Goal: Task Accomplishment & Management: Manage account settings

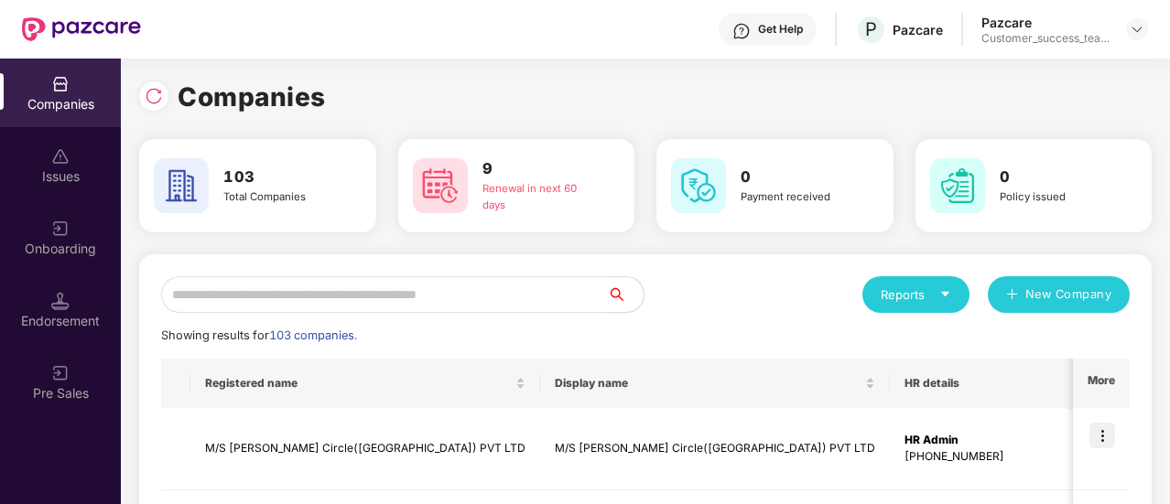
click at [298, 293] on input "text" at bounding box center [384, 294] width 446 height 37
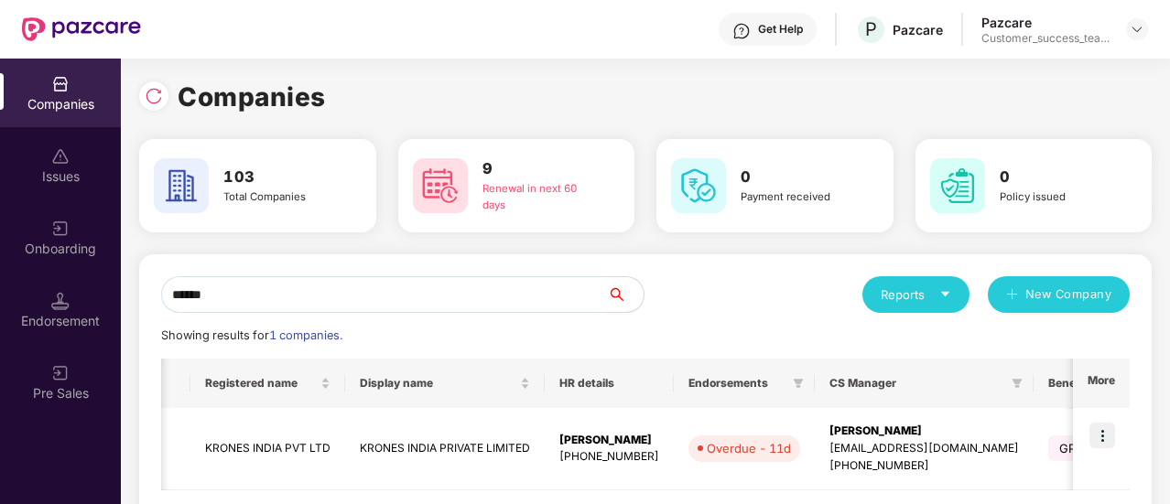
scroll to position [0, 16]
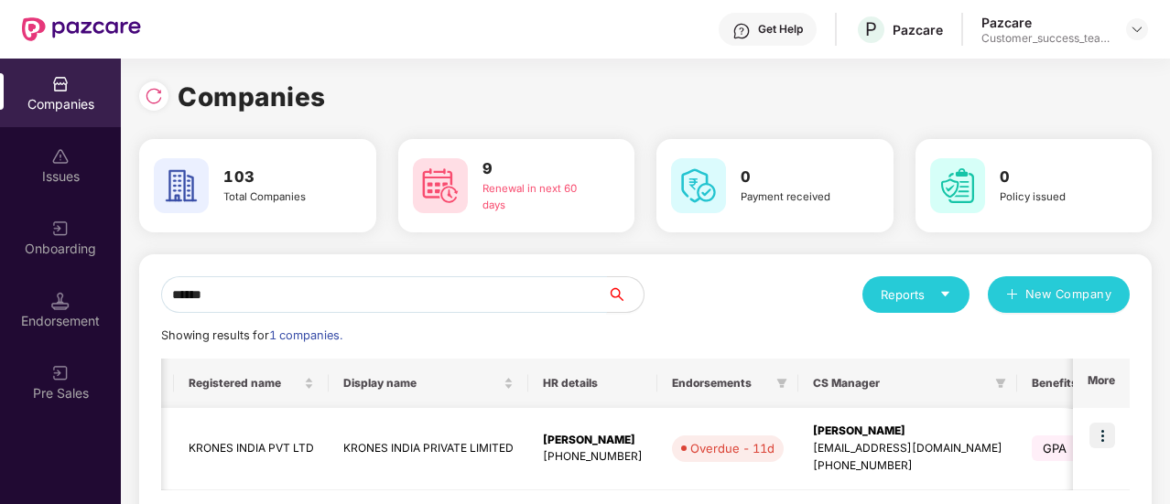
type input "******"
click at [1097, 433] on img at bounding box center [1102, 436] width 26 height 26
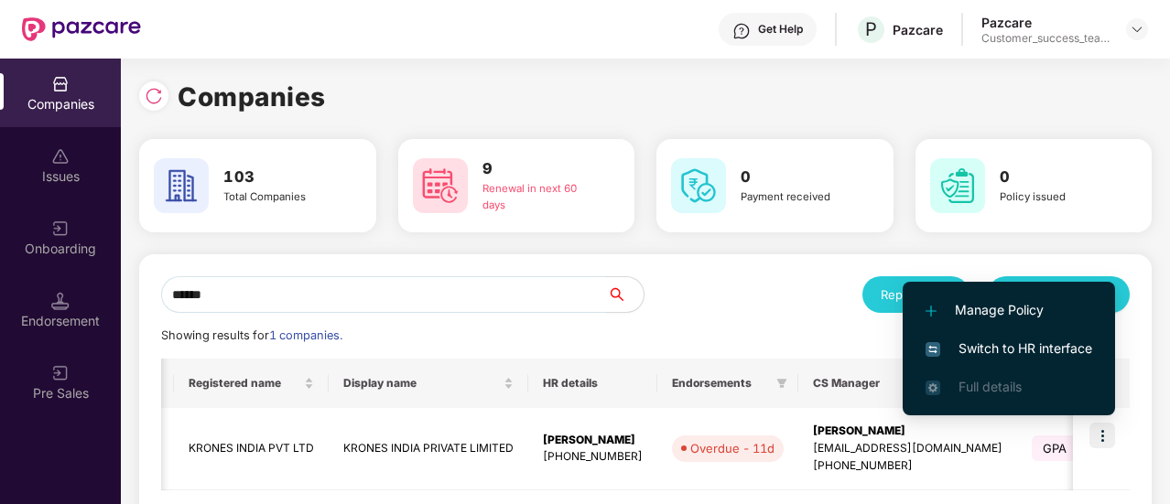
click at [1040, 354] on span "Switch to HR interface" at bounding box center [1008, 349] width 167 height 20
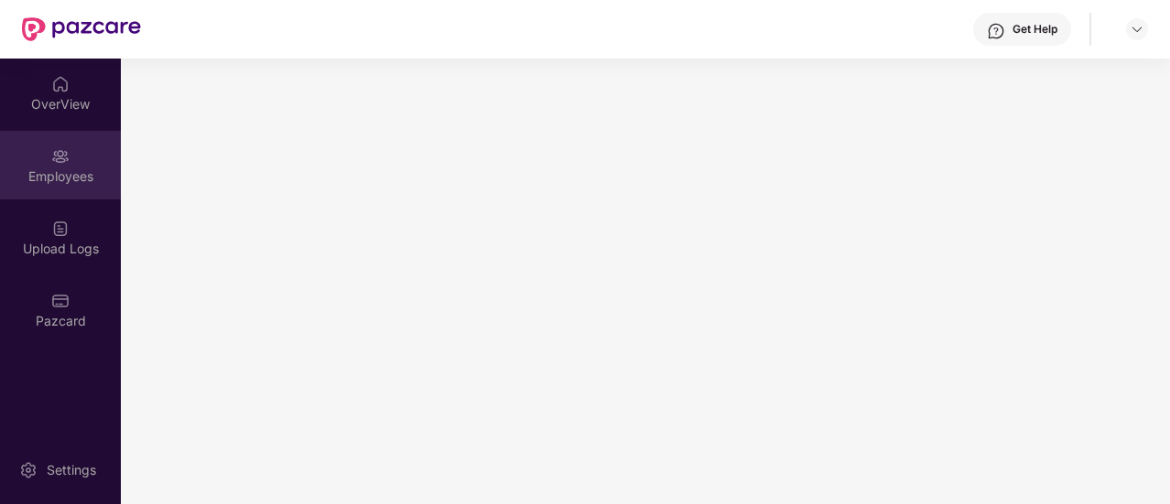
click at [71, 179] on div "Employees" at bounding box center [60, 177] width 121 height 18
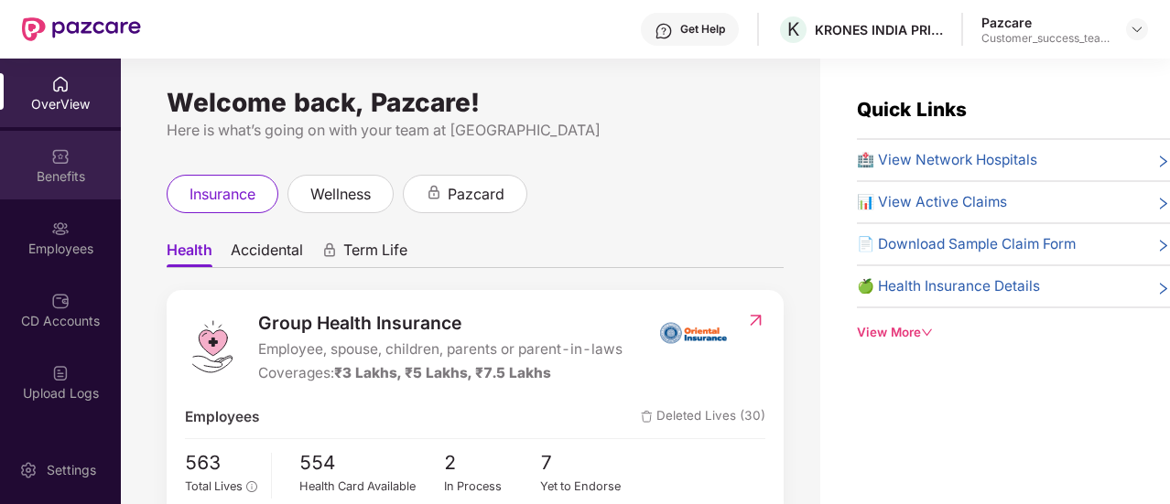
click at [68, 162] on div "Benefits" at bounding box center [60, 165] width 121 height 69
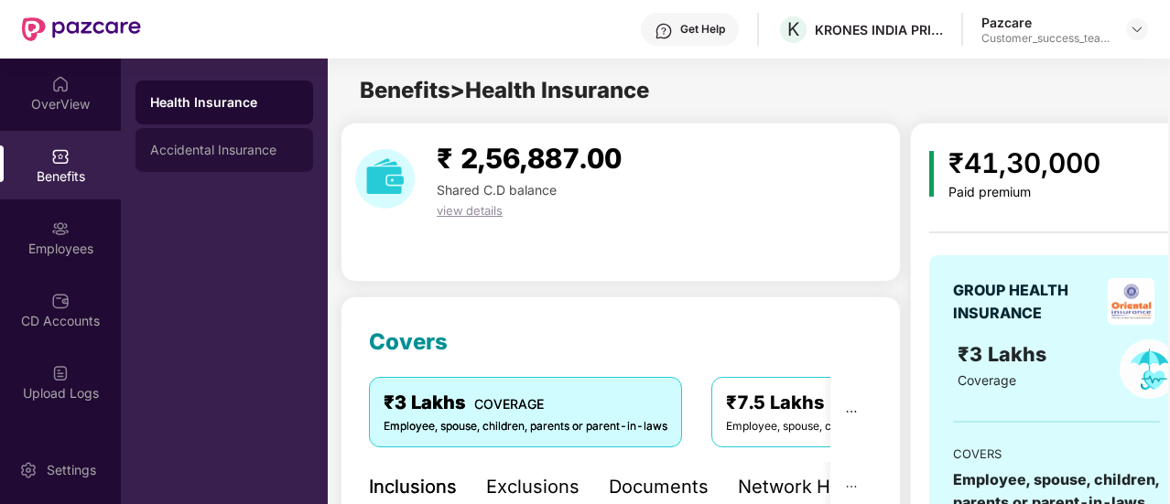
click at [231, 138] on div "Accidental Insurance" at bounding box center [224, 150] width 178 height 44
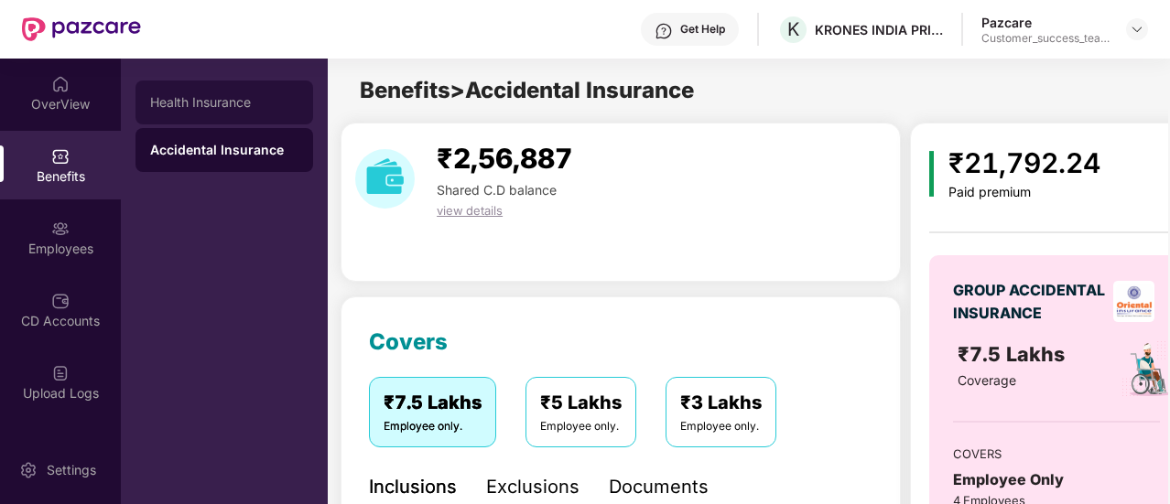
click at [222, 105] on div "Health Insurance" at bounding box center [224, 102] width 148 height 15
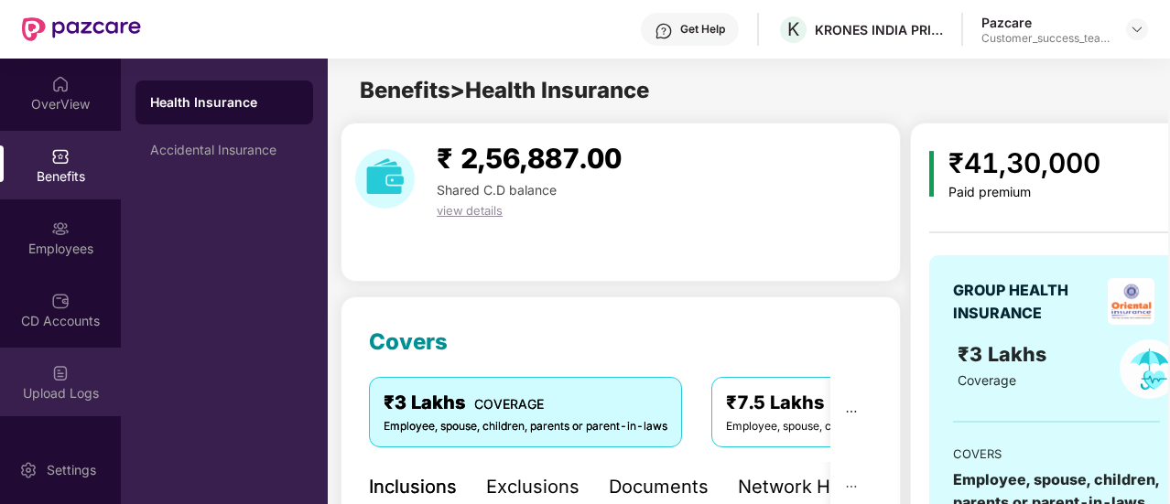
scroll to position [200, 0]
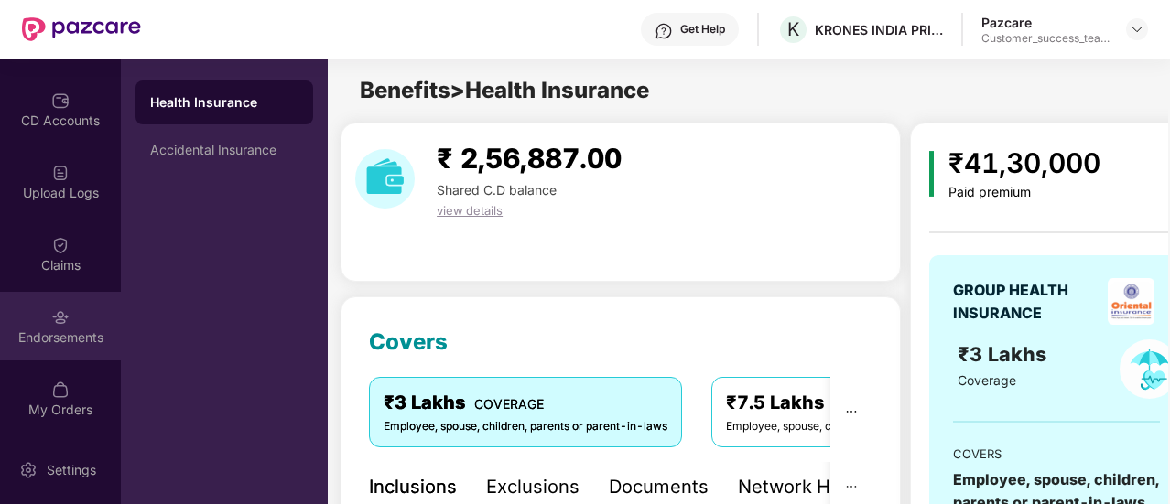
click at [81, 330] on div "Endorsements" at bounding box center [60, 338] width 121 height 18
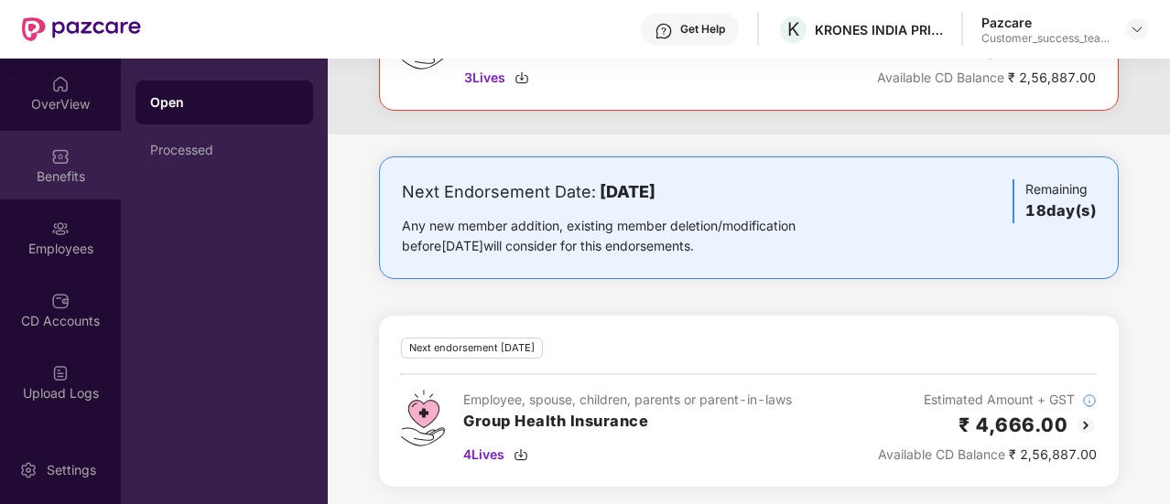
click at [53, 182] on div "Benefits" at bounding box center [60, 177] width 121 height 18
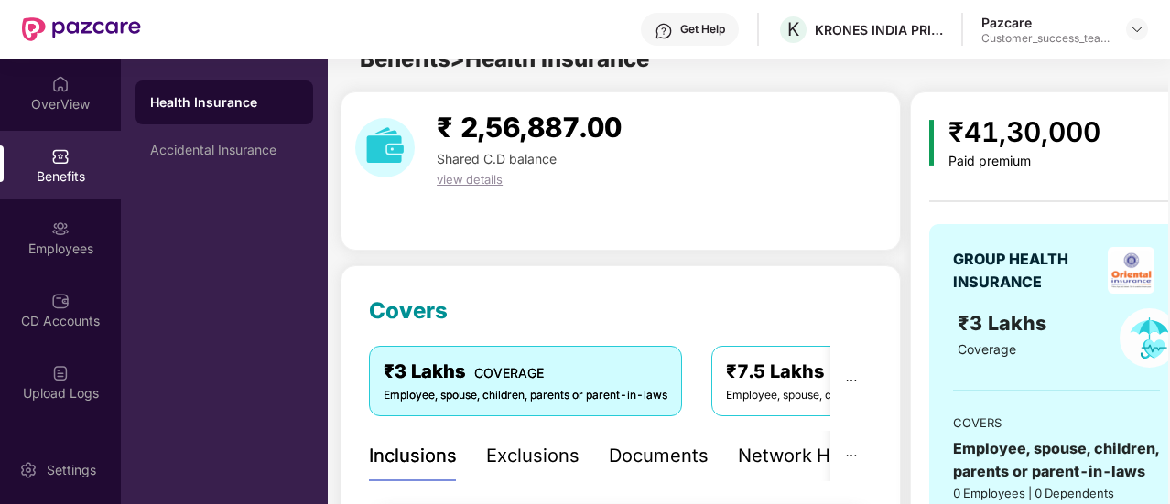
scroll to position [222, 0]
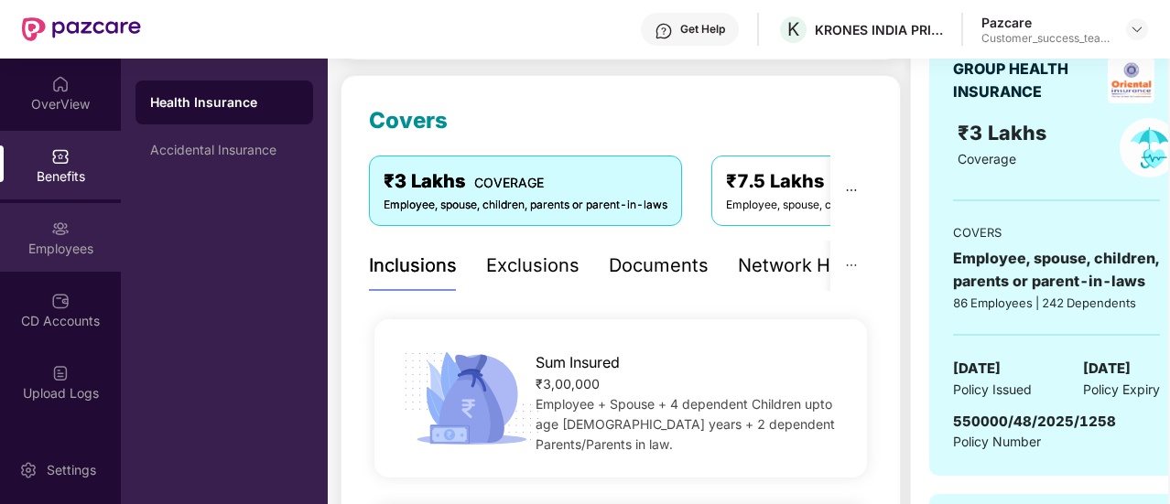
click at [69, 257] on div "Employees" at bounding box center [60, 249] width 121 height 18
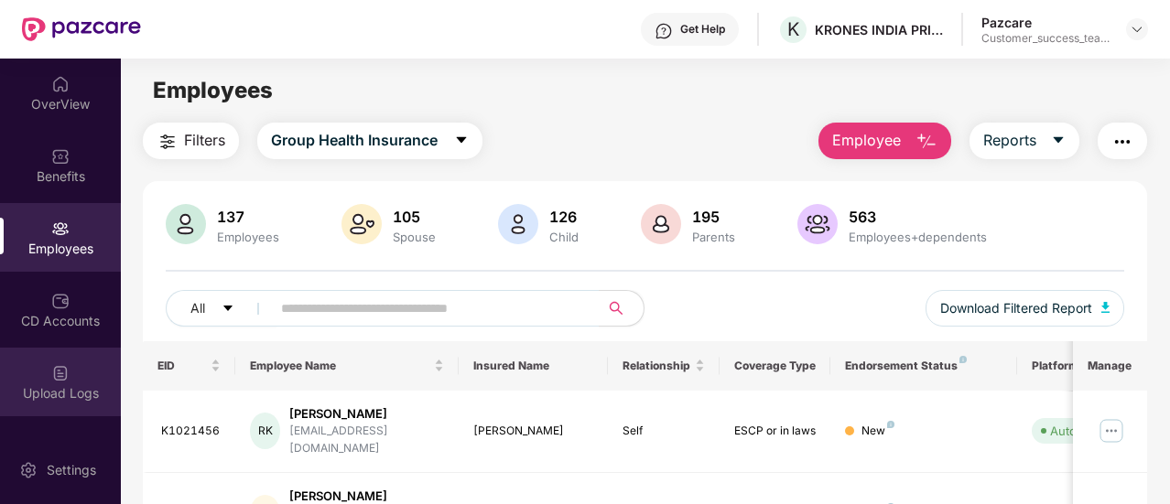
scroll to position [200, 0]
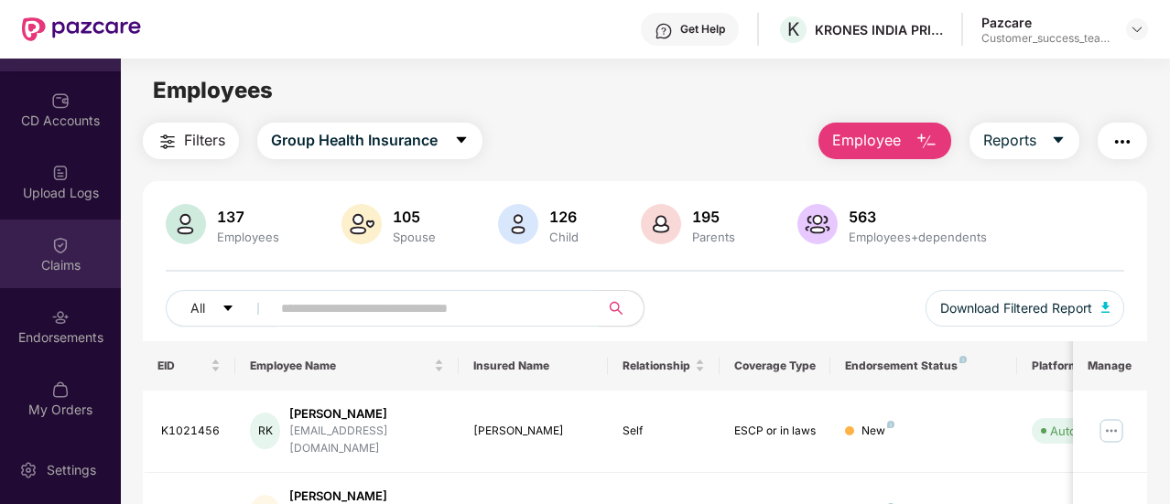
click at [42, 262] on div "Claims" at bounding box center [60, 265] width 121 height 18
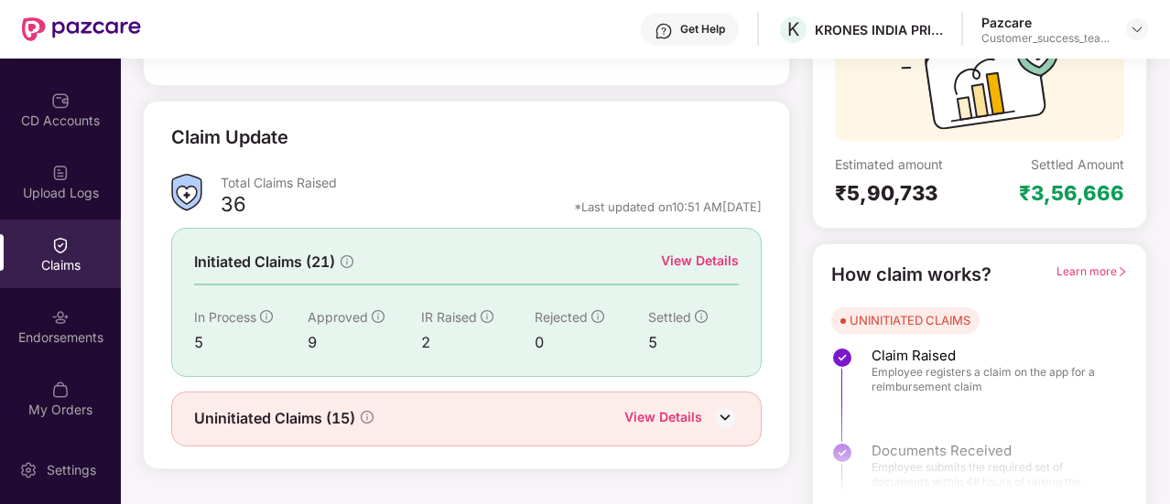
scroll to position [211, 0]
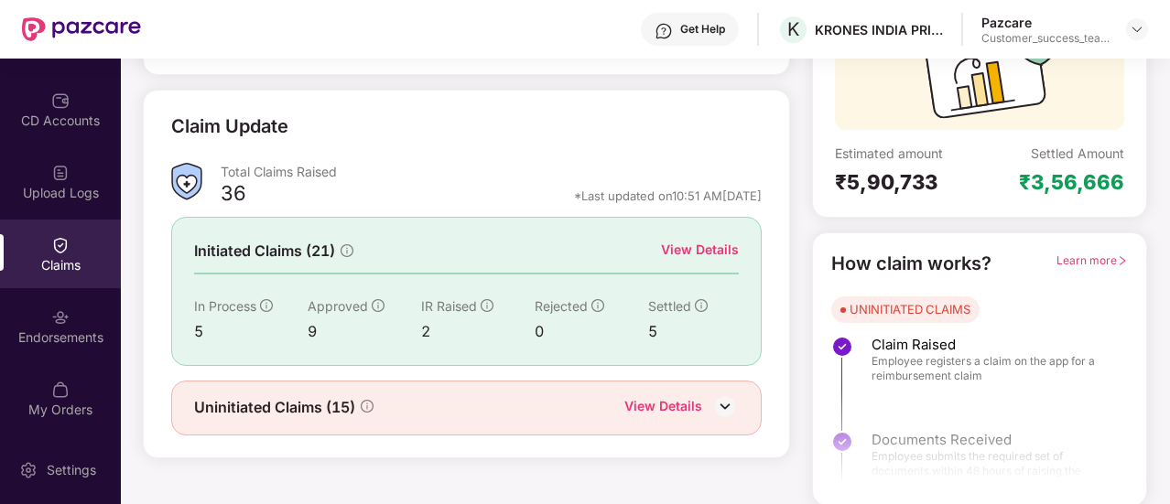
click at [710, 248] on div "View Details" at bounding box center [700, 250] width 78 height 20
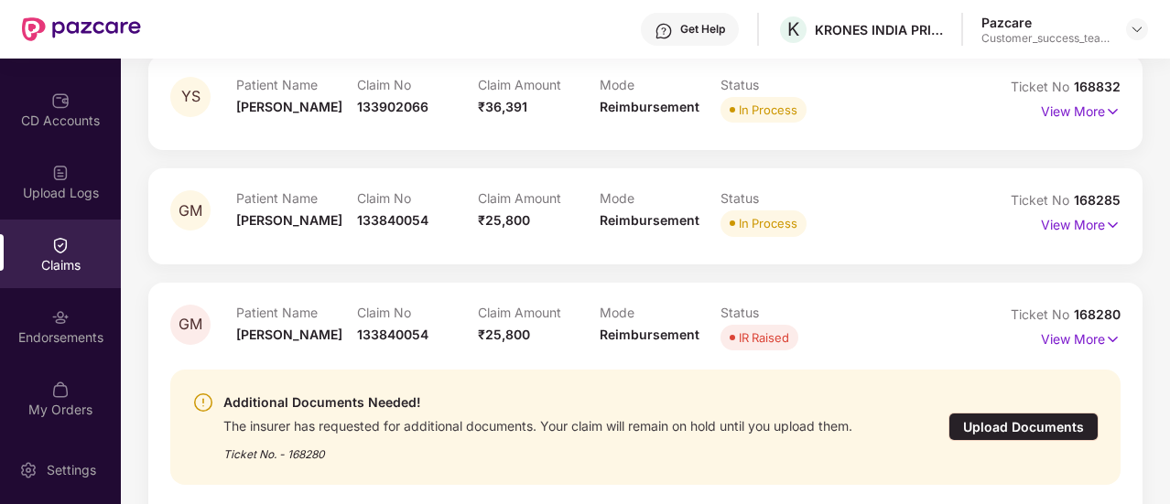
scroll to position [847, 0]
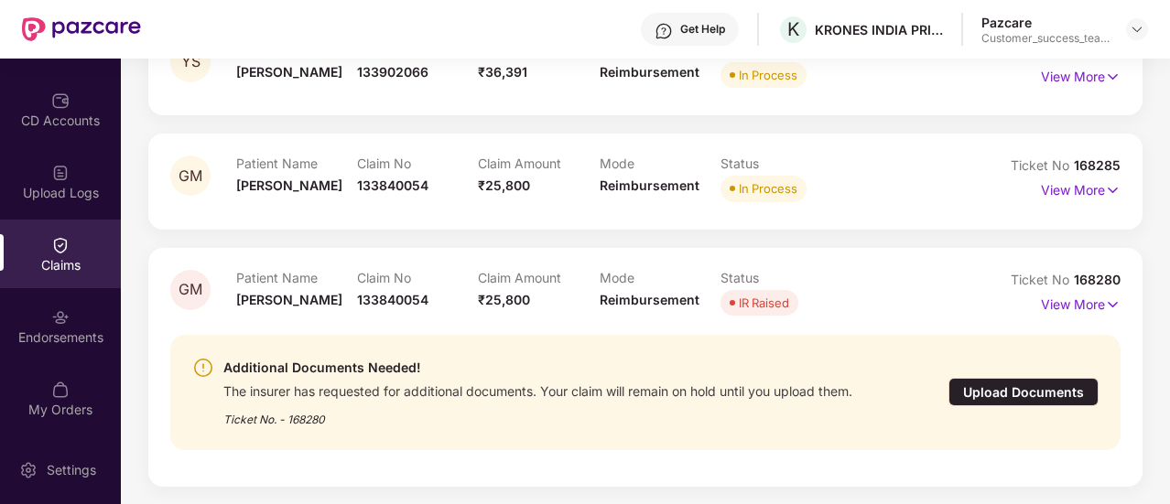
click at [995, 393] on div "Upload Documents" at bounding box center [1023, 392] width 150 height 28
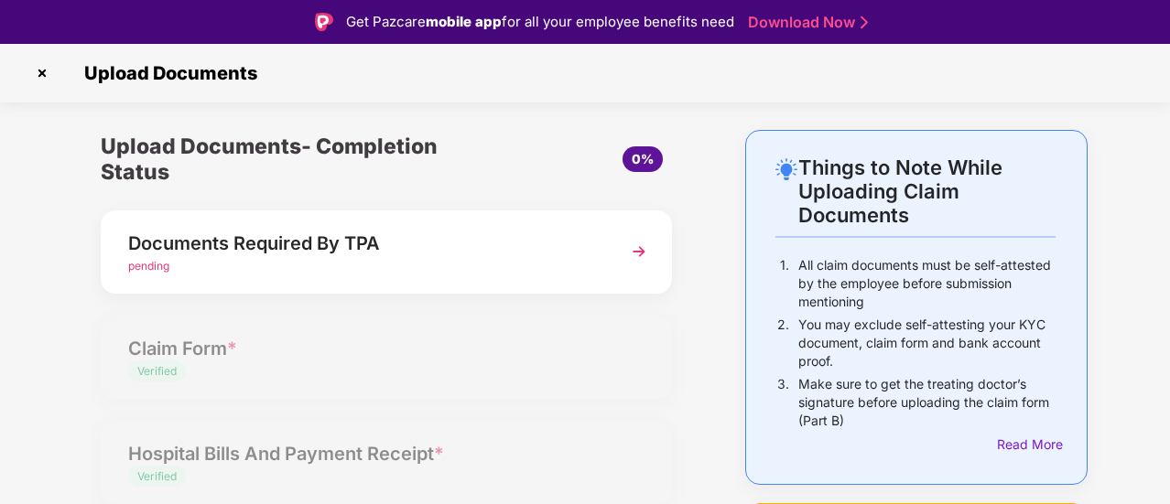
click at [630, 246] on img at bounding box center [638, 251] width 33 height 33
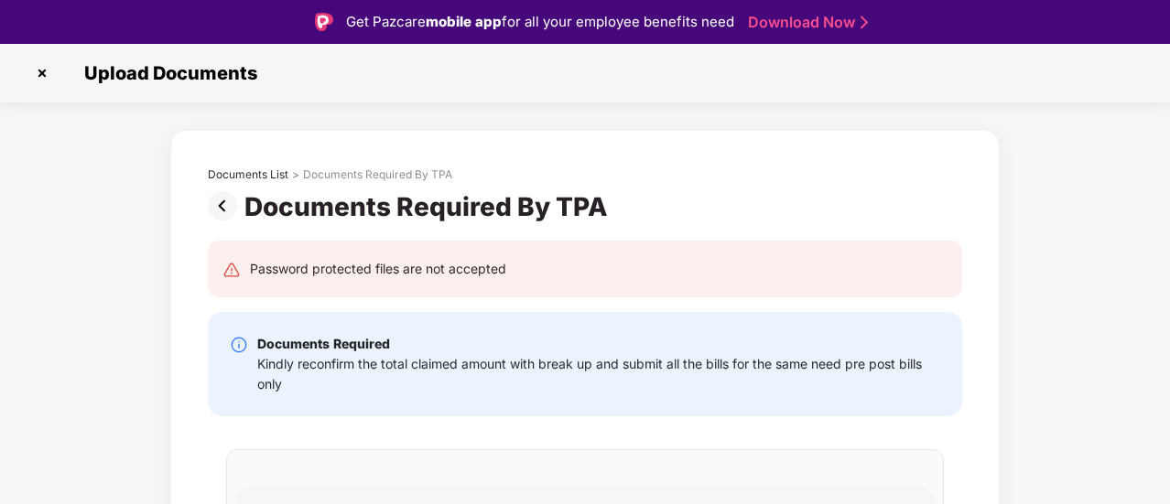
click at [222, 209] on img at bounding box center [226, 205] width 37 height 29
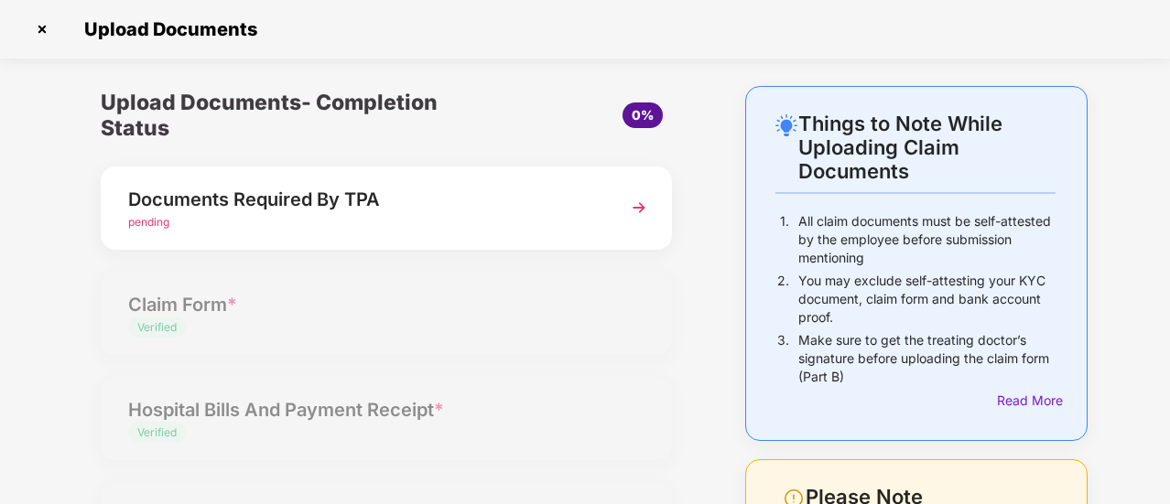
click at [47, 18] on img at bounding box center [41, 29] width 29 height 29
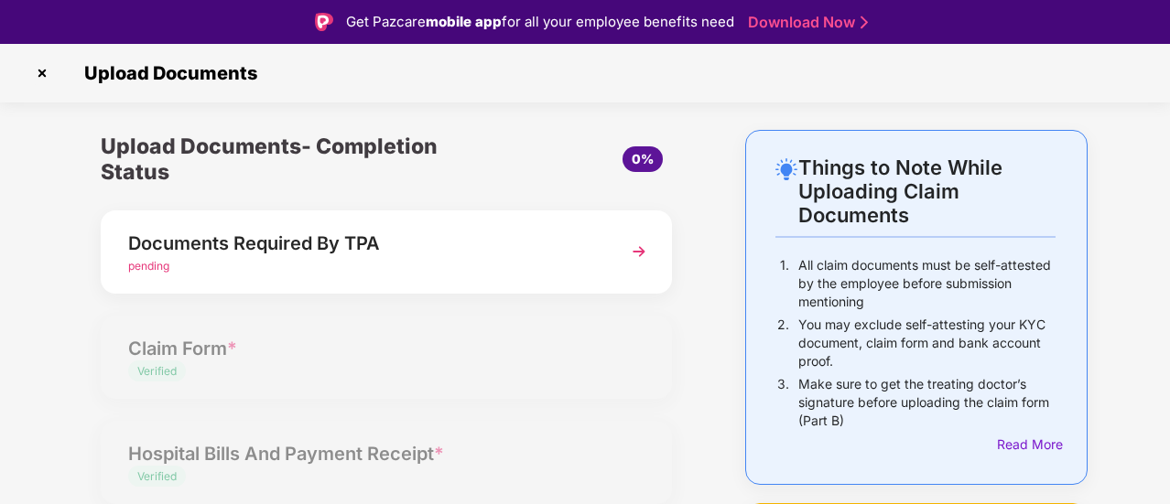
click at [48, 87] on img at bounding box center [41, 73] width 29 height 29
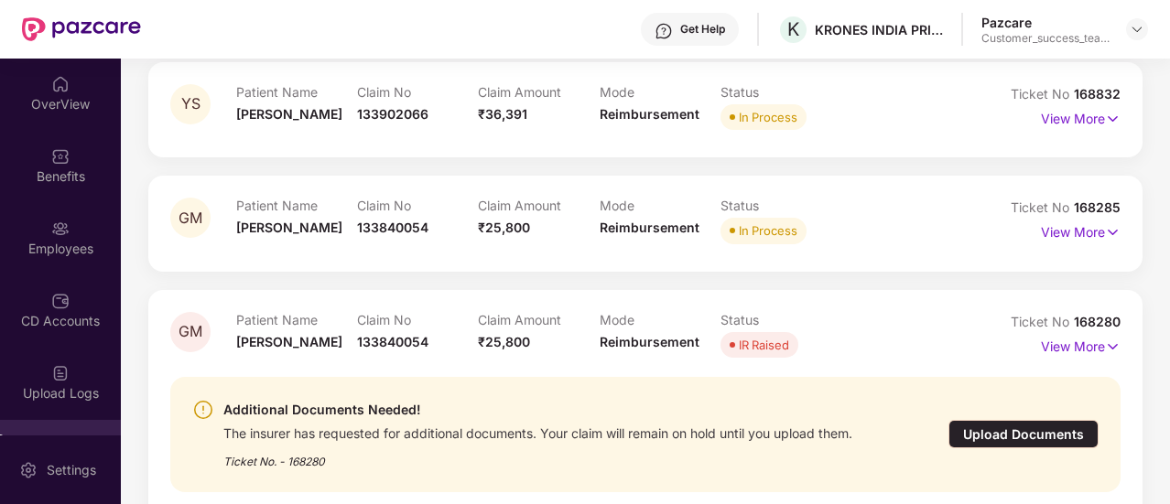
scroll to position [847, 0]
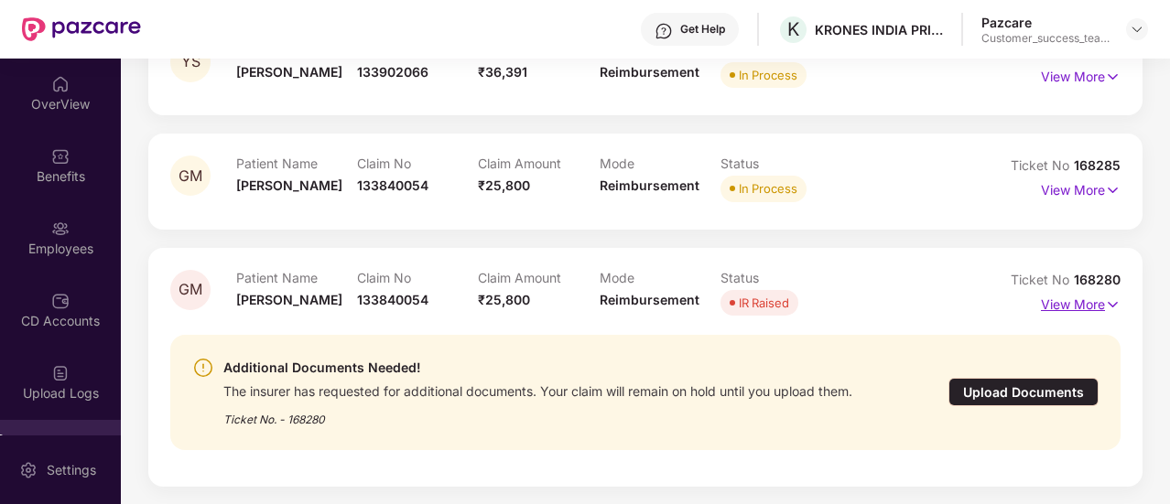
click at [1056, 303] on p "View More" at bounding box center [1081, 302] width 80 height 25
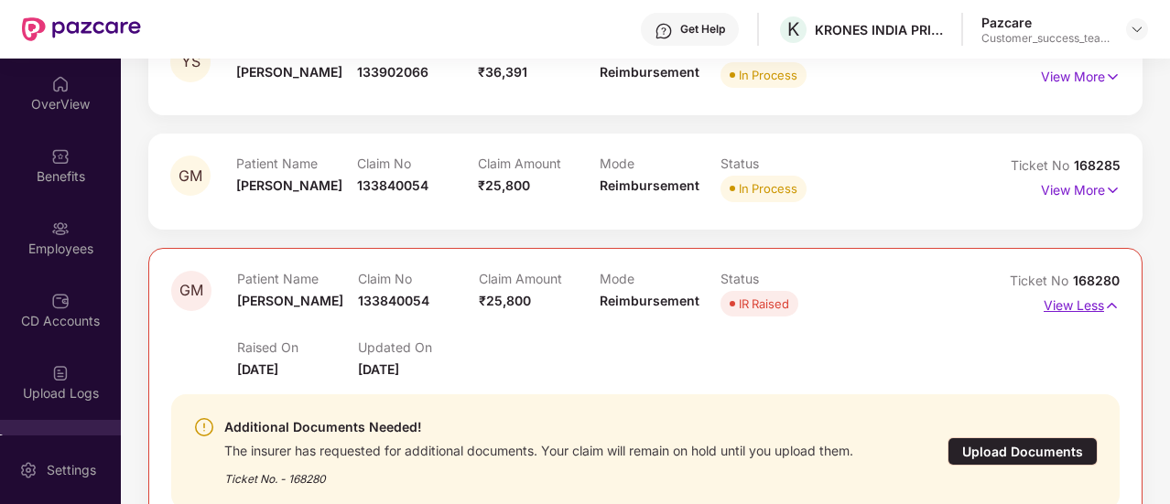
click at [1056, 303] on p "View Less" at bounding box center [1082, 303] width 76 height 25
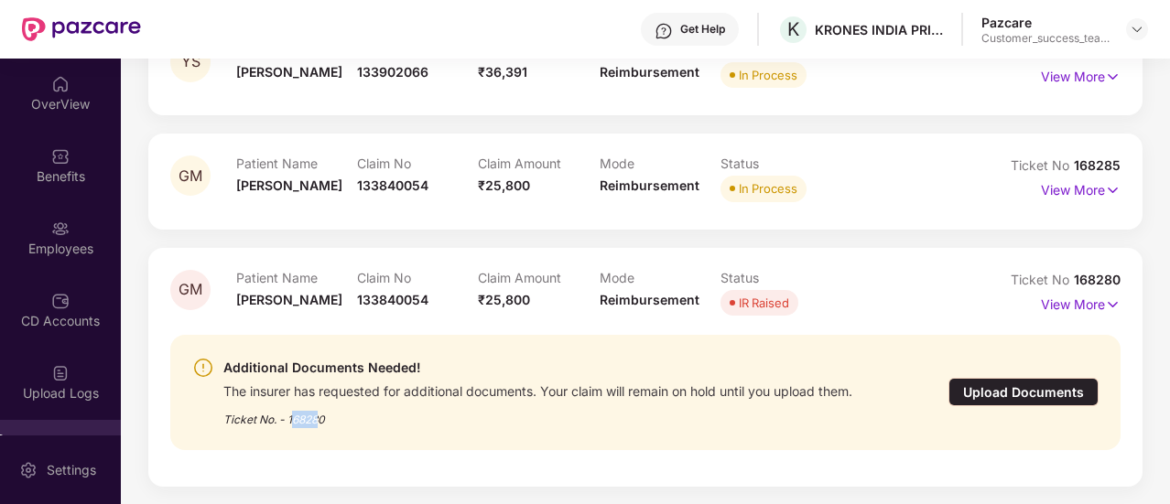
drag, startPoint x: 291, startPoint y: 419, endPoint x: 322, endPoint y: 421, distance: 31.2
click at [322, 421] on div "Ticket No. - 168280" at bounding box center [537, 414] width 629 height 28
drag, startPoint x: 328, startPoint y: 421, endPoint x: 289, endPoint y: 424, distance: 38.5
click at [289, 424] on div "Ticket No. - 168280" at bounding box center [537, 414] width 629 height 28
copy div "168280"
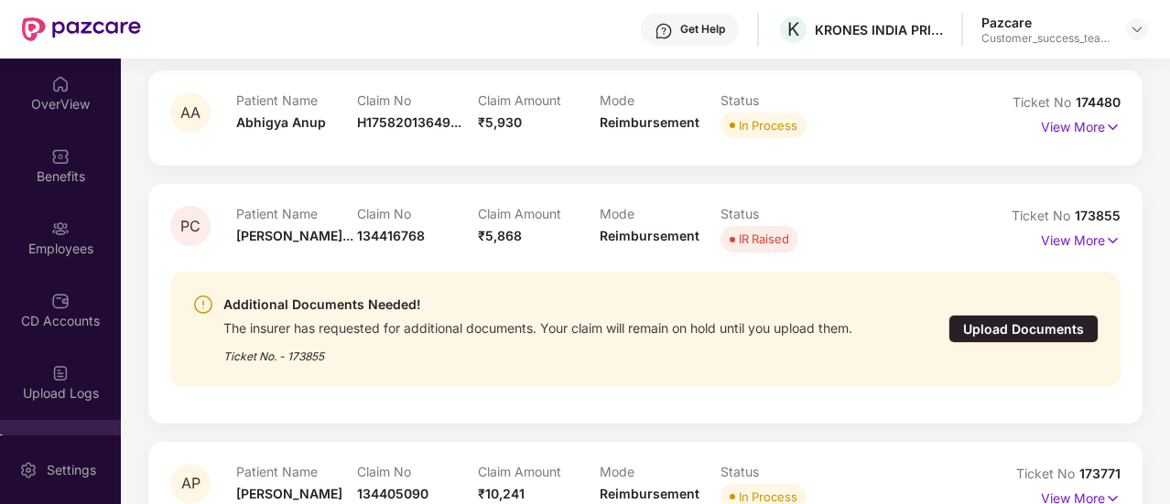
scroll to position [104, 0]
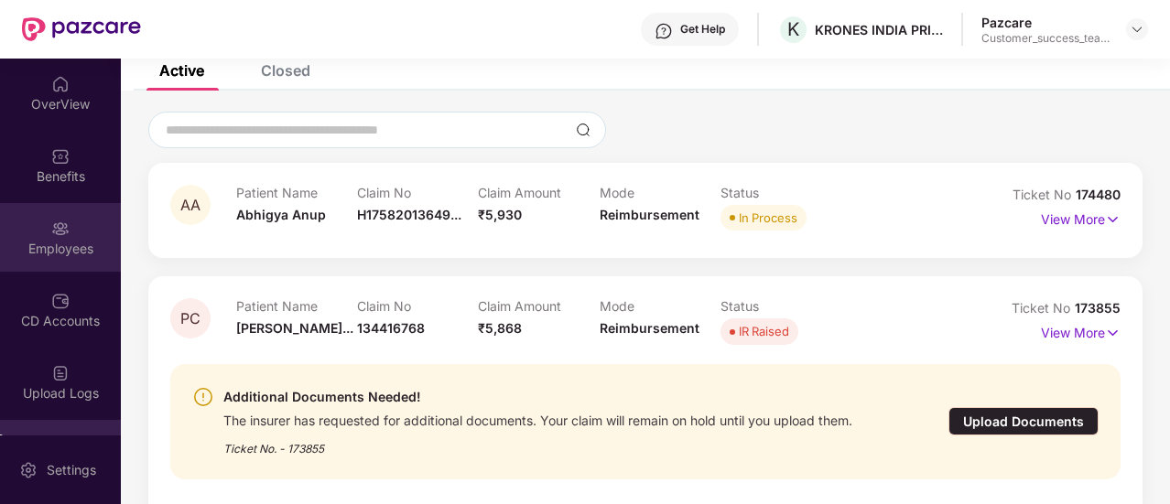
click at [59, 233] on img at bounding box center [60, 229] width 18 height 18
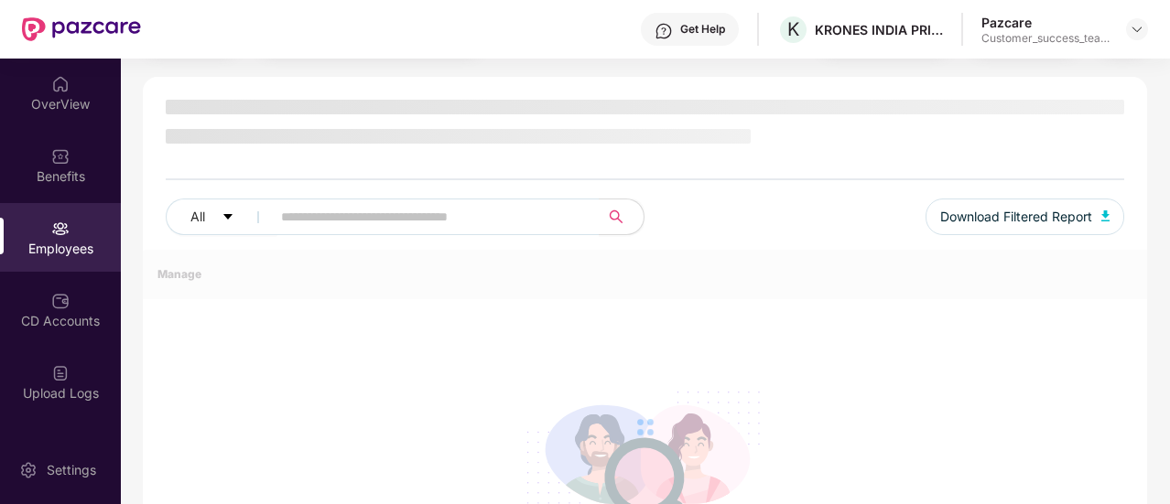
scroll to position [104, 0]
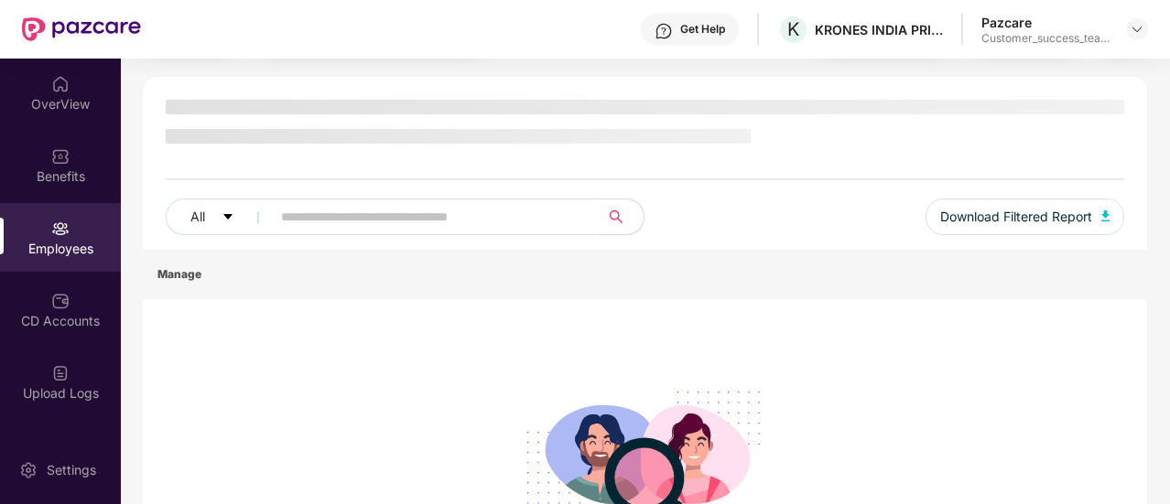
click at [339, 211] on input "text" at bounding box center [428, 216] width 294 height 27
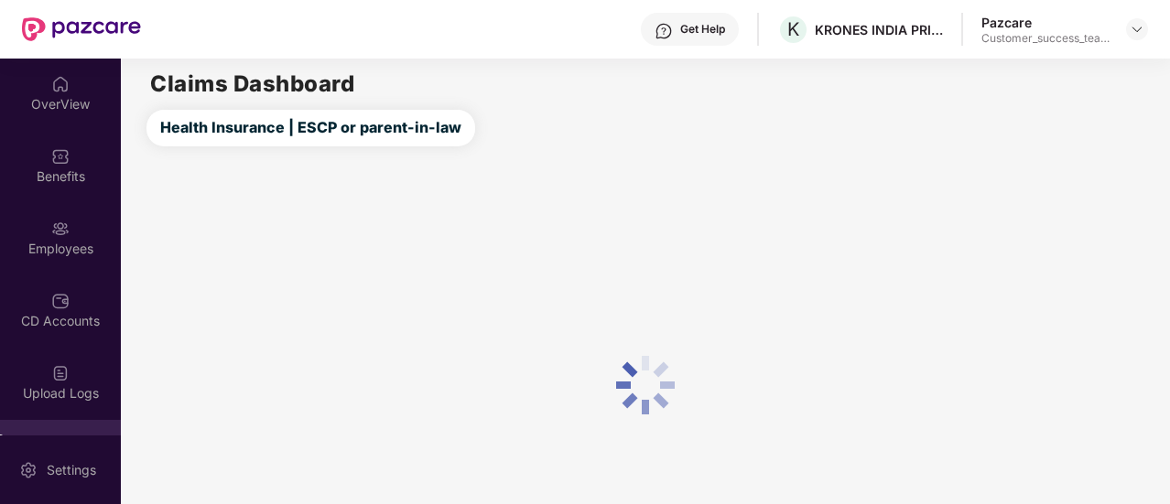
click at [84, 246] on div "Employees" at bounding box center [60, 249] width 121 height 18
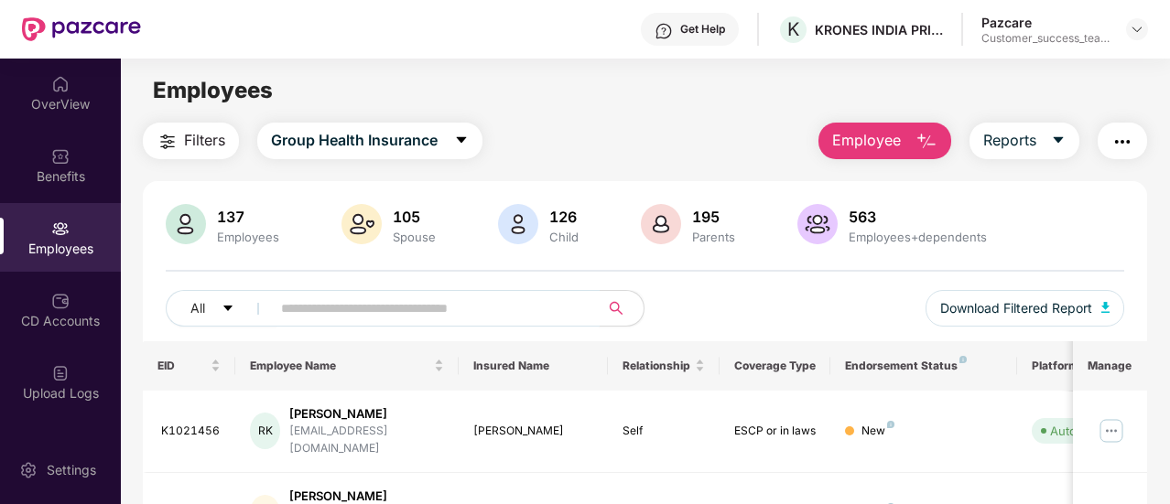
click at [353, 317] on input "text" at bounding box center [428, 308] width 294 height 27
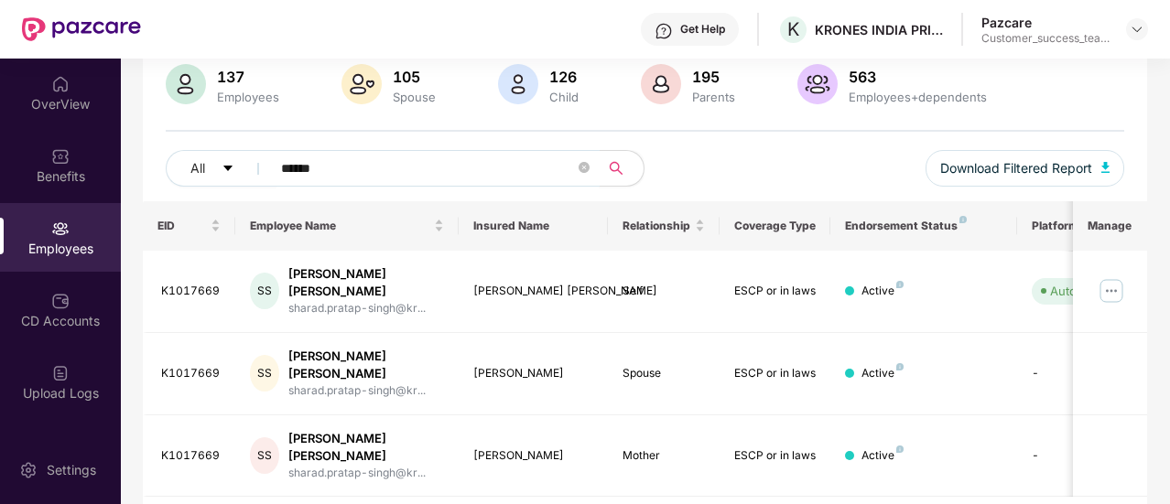
scroll to position [150, 0]
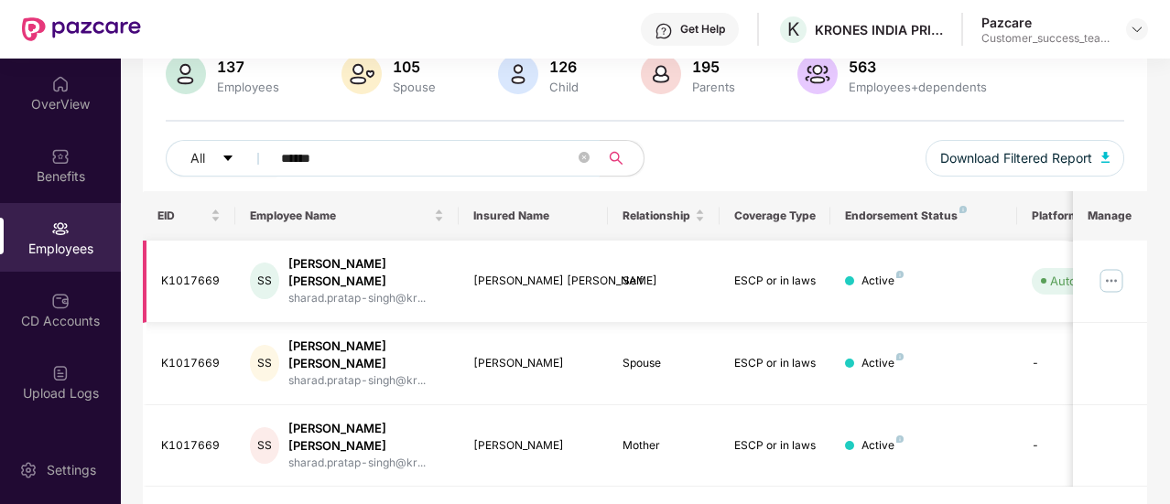
type input "******"
drag, startPoint x: 158, startPoint y: 268, endPoint x: 218, endPoint y: 269, distance: 59.5
click at [218, 269] on td "K1017669" at bounding box center [189, 282] width 93 height 82
copy div "K1017669"
click at [1137, 28] on img at bounding box center [1137, 29] width 15 height 15
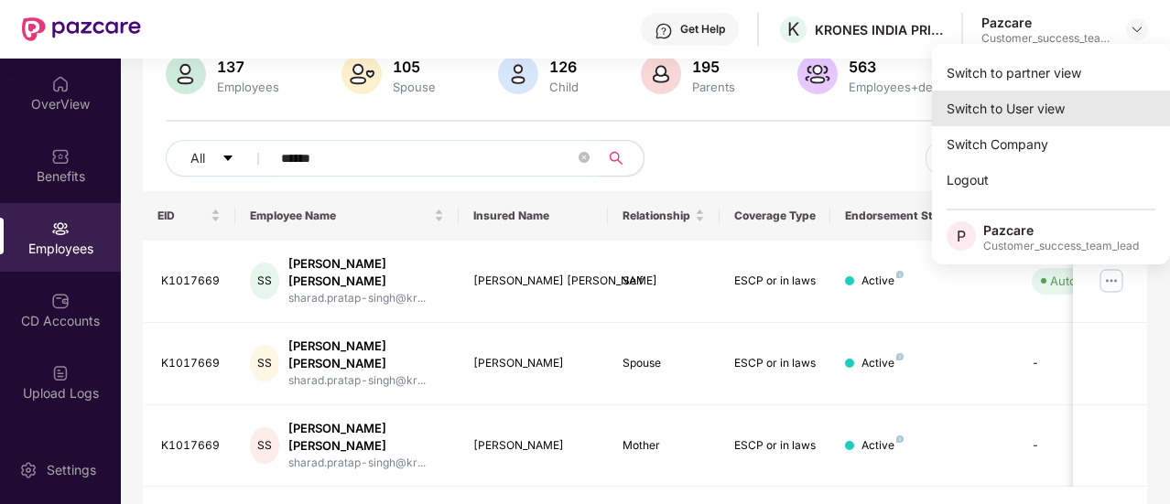
click at [1014, 122] on div "Switch to User view" at bounding box center [1051, 109] width 238 height 36
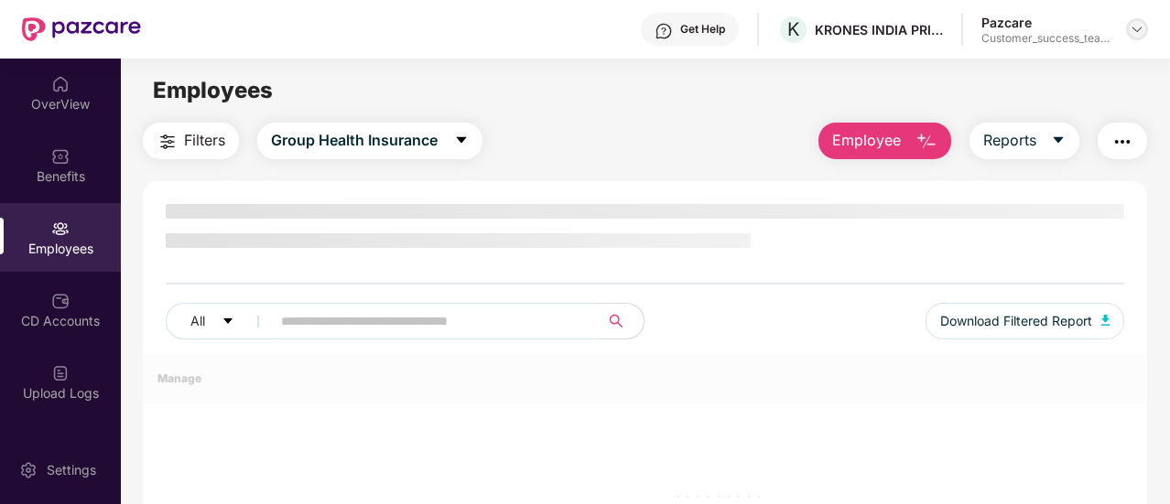
click at [1141, 30] on img at bounding box center [1137, 29] width 15 height 15
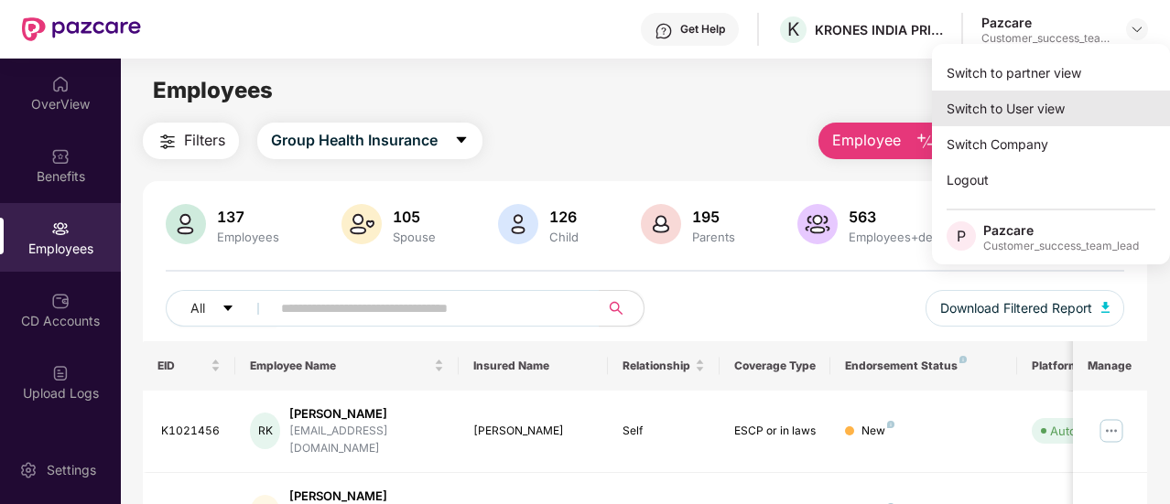
click at [1051, 114] on div "Switch to User view" at bounding box center [1051, 109] width 238 height 36
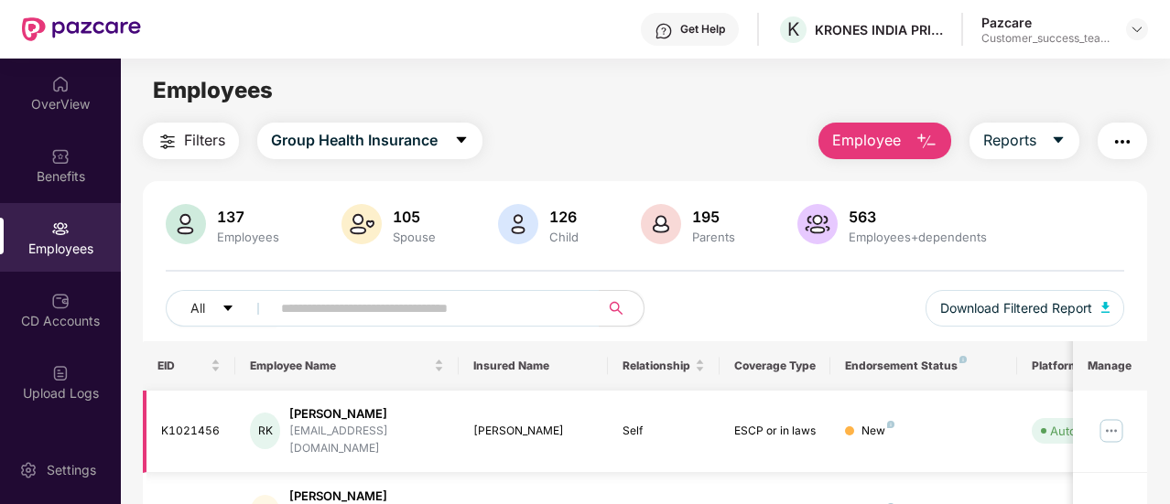
click at [1109, 416] on img at bounding box center [1111, 430] width 29 height 29
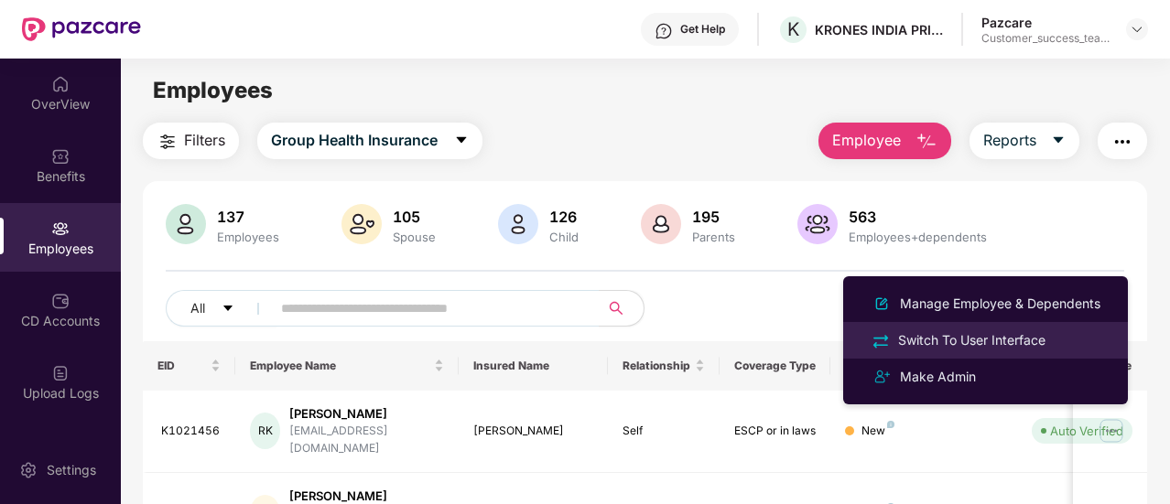
click at [999, 345] on div "Switch To User Interface" at bounding box center [971, 340] width 155 height 20
